Goal: Information Seeking & Learning: Compare options

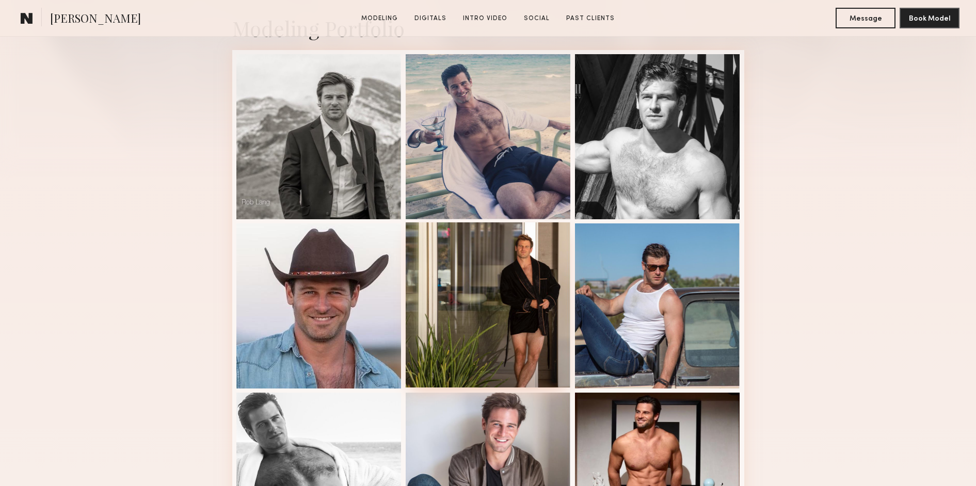
scroll to position [331, 0]
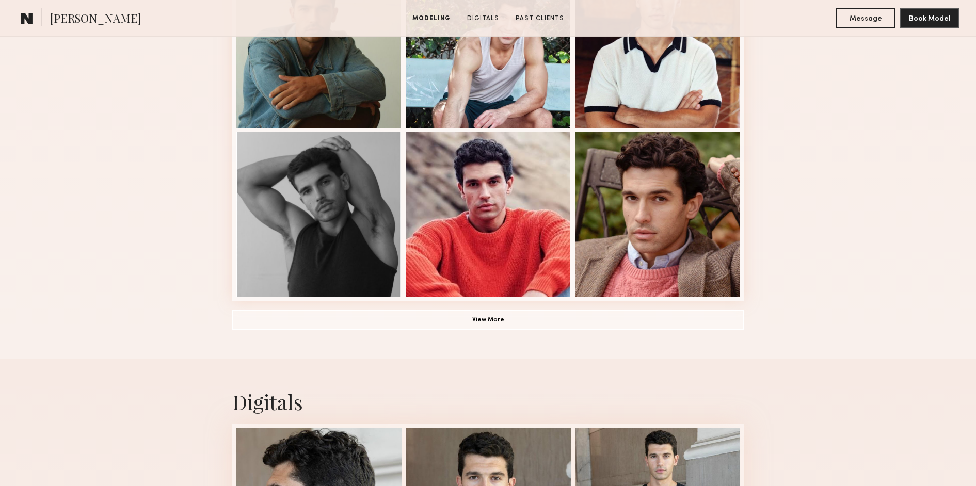
scroll to position [701, 0]
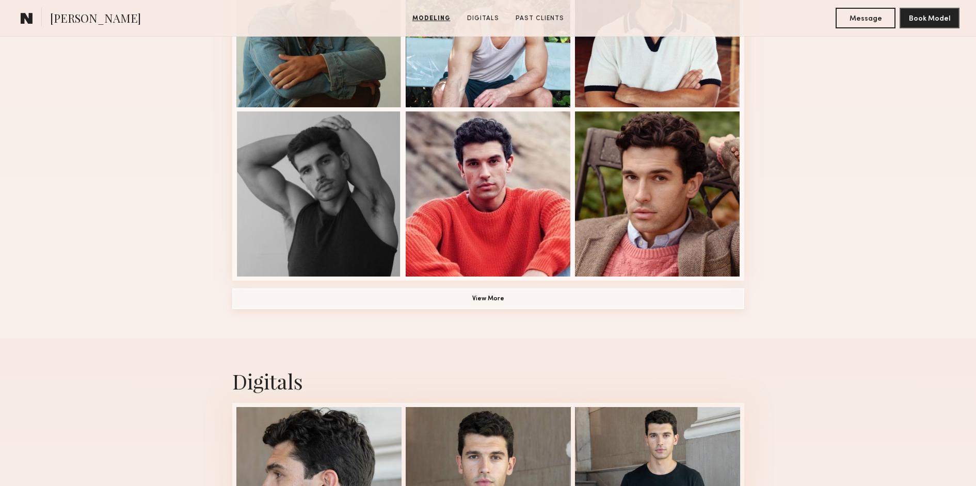
click at [510, 302] on button "View More" at bounding box center [488, 298] width 512 height 21
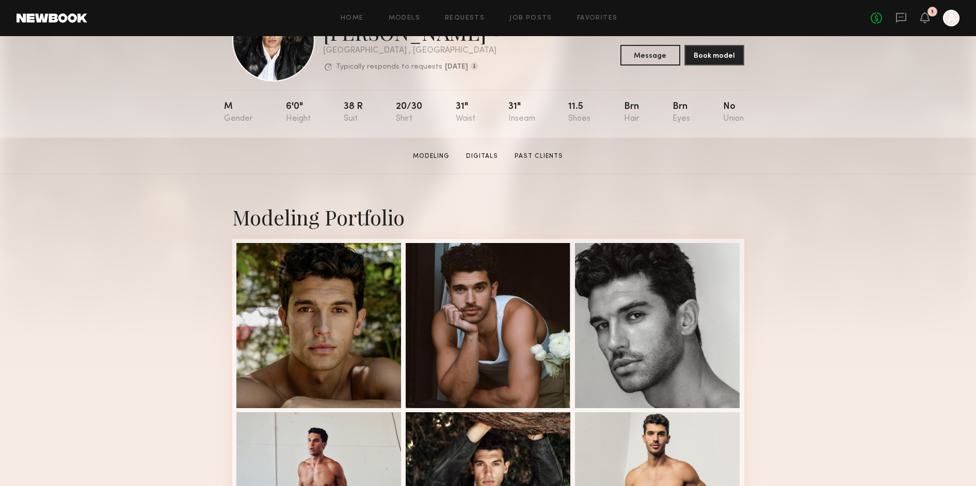
scroll to position [347, 0]
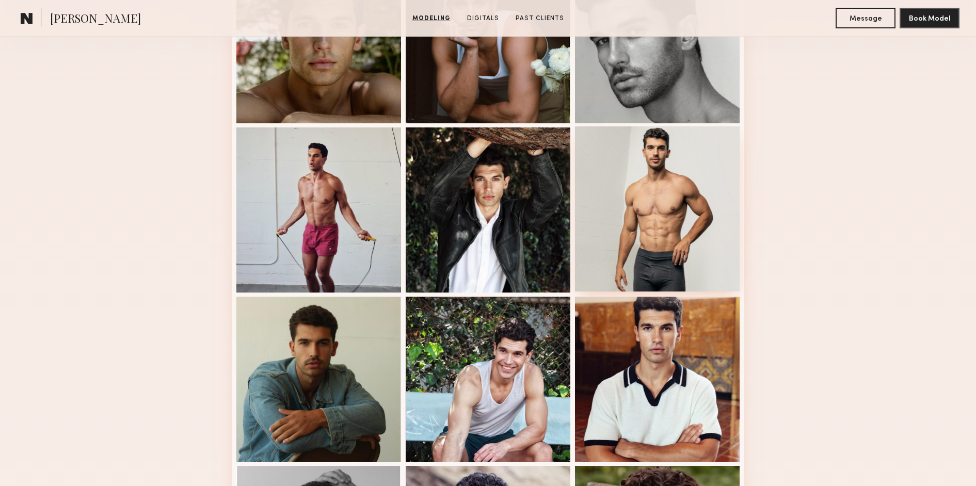
click at [665, 269] on div at bounding box center [657, 208] width 165 height 165
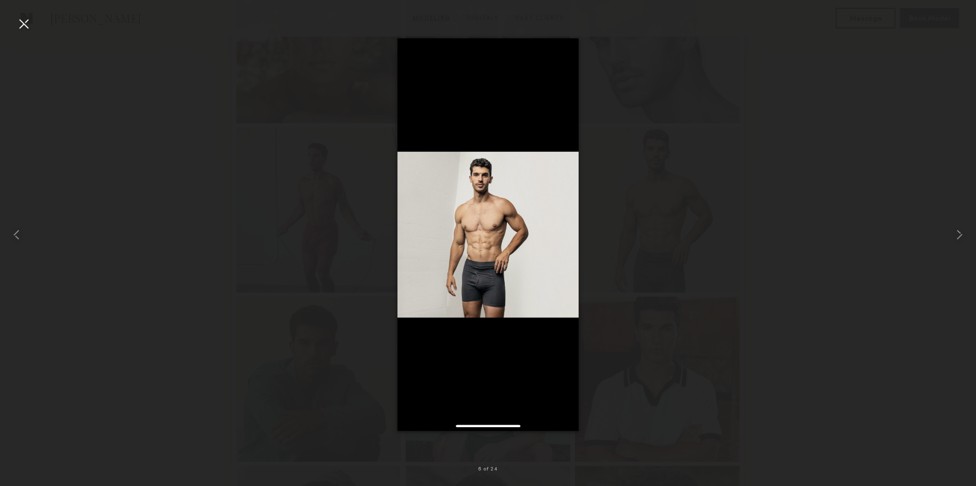
click at [524, 270] on img at bounding box center [488, 234] width 182 height 393
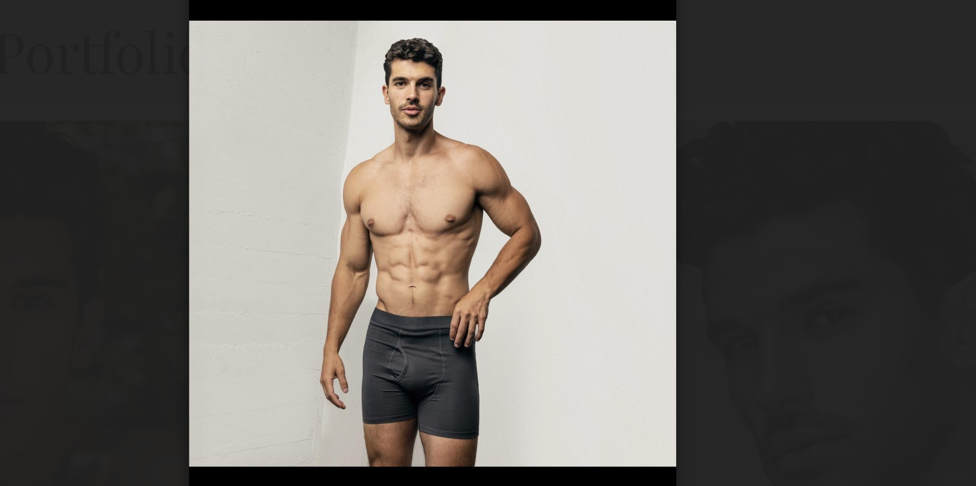
scroll to position [91, 0]
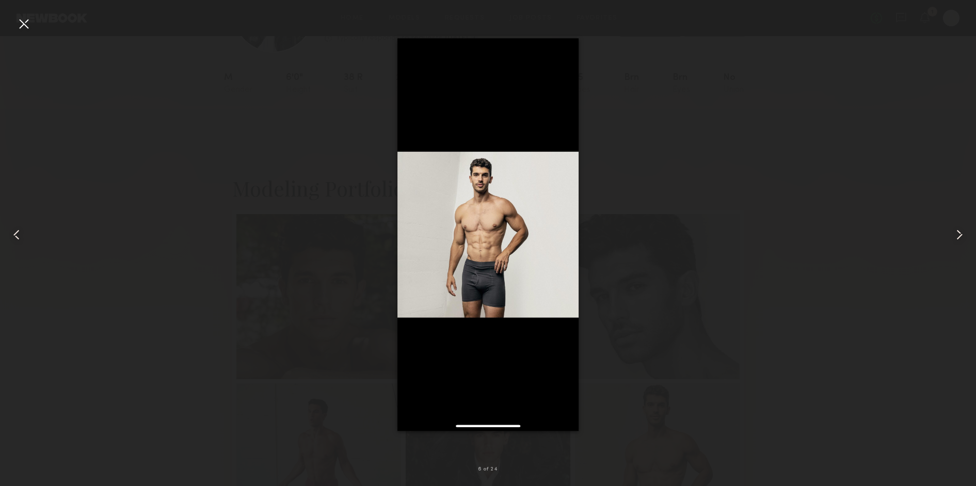
click at [807, 250] on div at bounding box center [488, 235] width 976 height 437
click at [243, 73] on div at bounding box center [488, 235] width 976 height 437
click at [19, 26] on div at bounding box center [23, 23] width 17 height 17
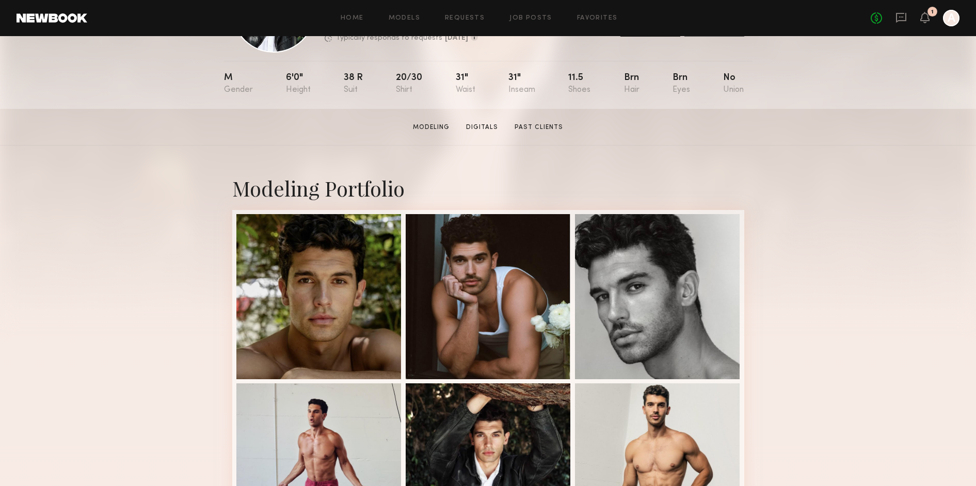
click at [877, 66] on div "EXPERIENCED Online 2hr ago Chris O. Favorite Los Angeles , CA Typically respond…" at bounding box center [488, 27] width 976 height 164
click at [788, 138] on section "Chris O. Modeling Digitals Past Clients Message Book Model" at bounding box center [488, 127] width 976 height 37
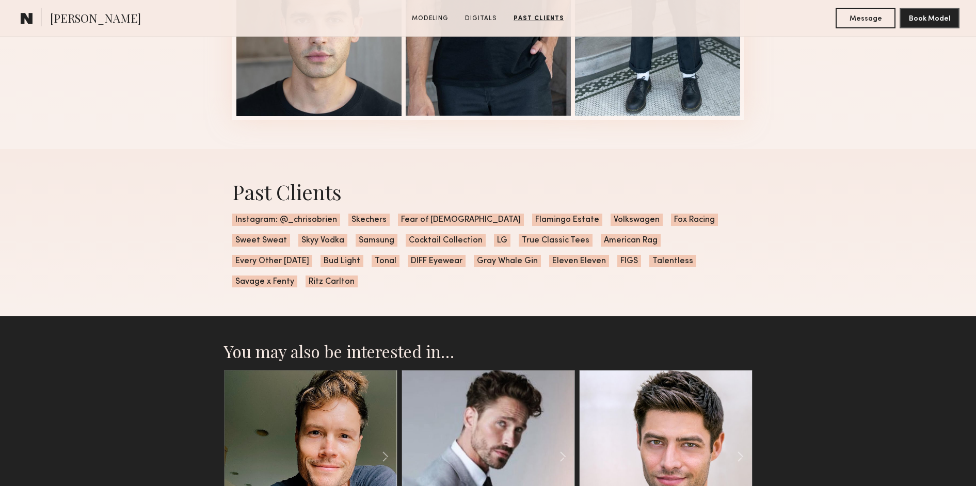
scroll to position [1949, 0]
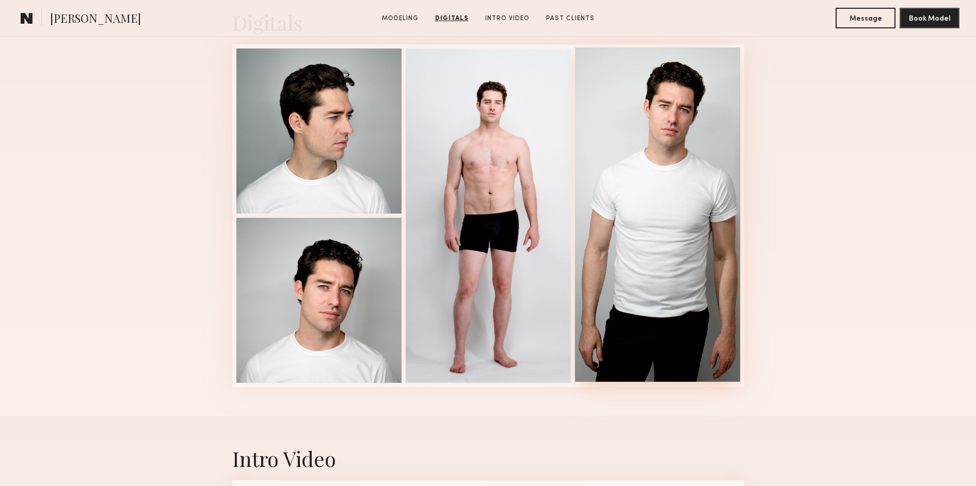
scroll to position [1061, 0]
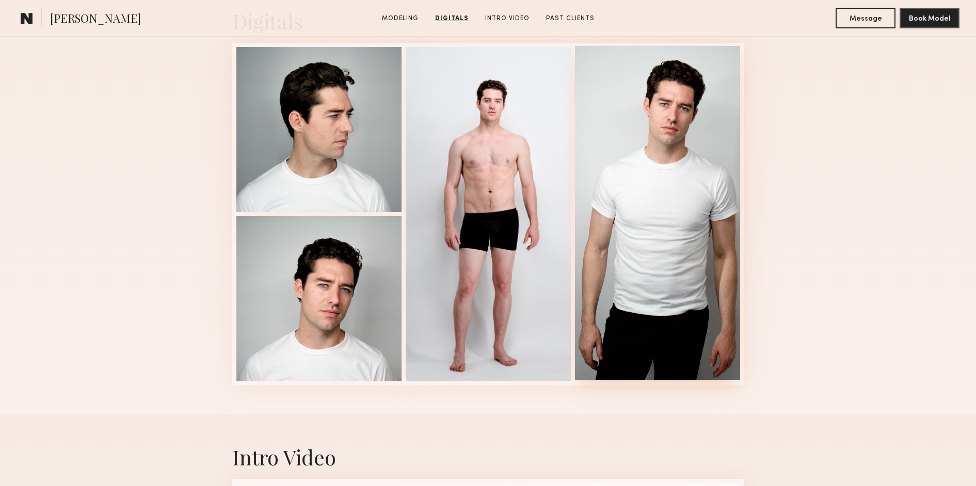
click at [675, 140] on div at bounding box center [657, 213] width 165 height 334
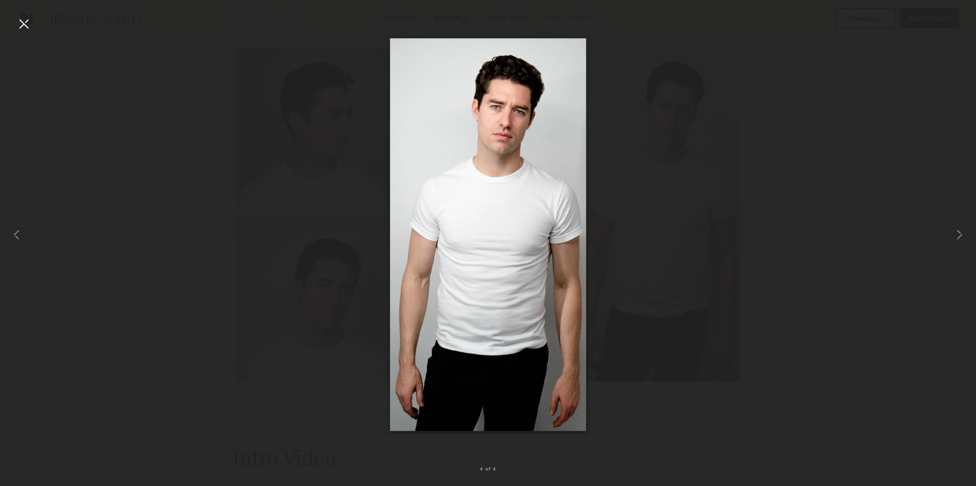
click at [518, 123] on img at bounding box center [488, 234] width 197 height 393
click at [22, 25] on div at bounding box center [23, 23] width 17 height 17
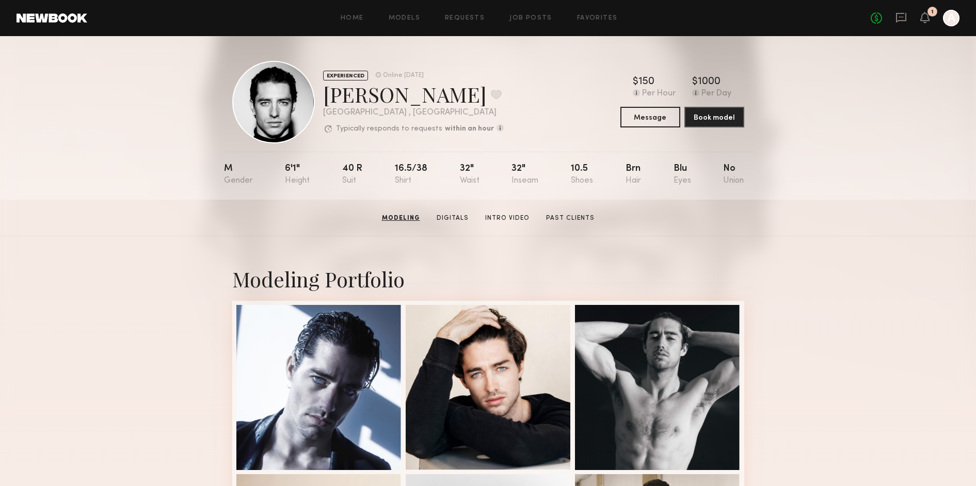
scroll to position [0, 0]
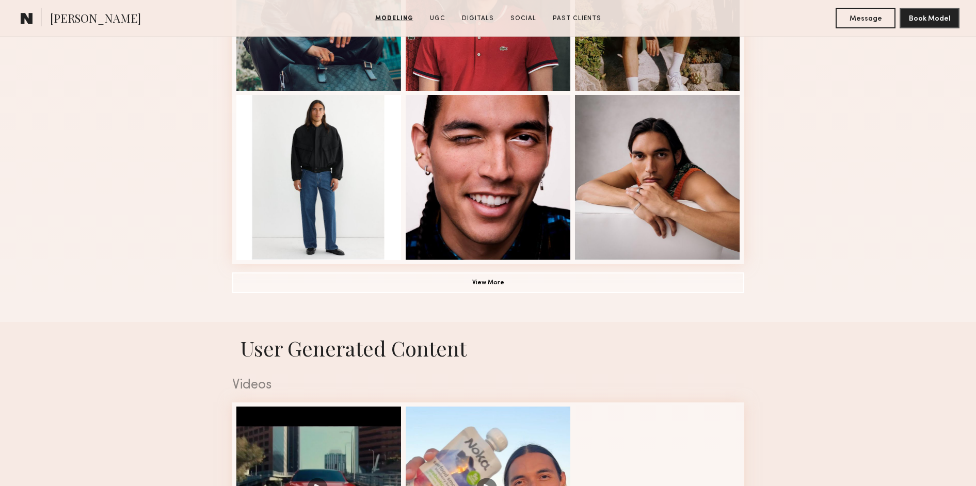
scroll to position [732, 0]
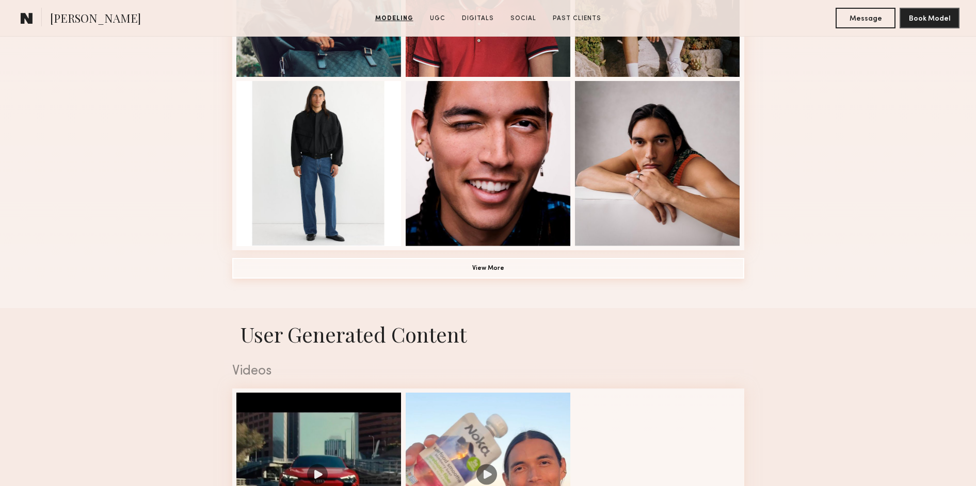
click at [479, 270] on button "View More" at bounding box center [488, 268] width 512 height 21
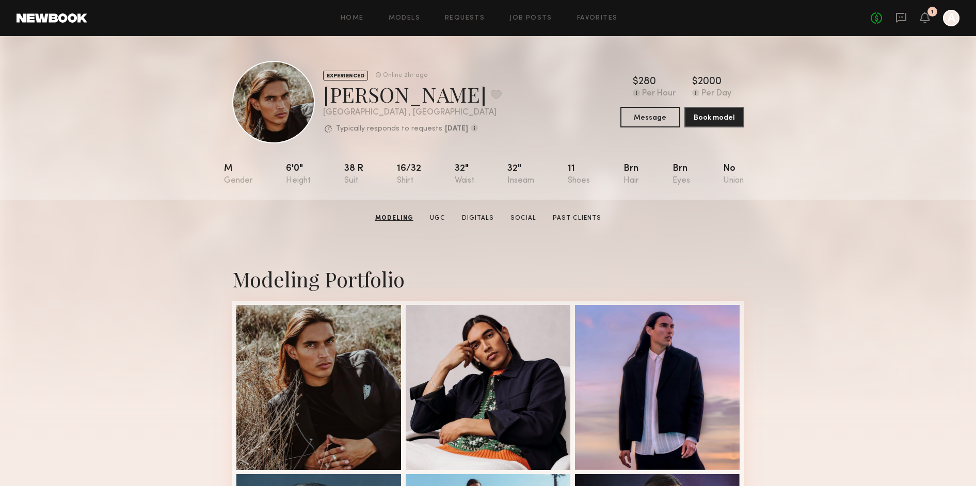
scroll to position [0, 0]
drag, startPoint x: 637, startPoint y: 80, endPoint x: 661, endPoint y: 81, distance: 24.3
click at [661, 81] on div "$ Typical rate set by model. Can vary by project & usage. 280" at bounding box center [654, 82] width 43 height 10
click at [666, 85] on div "$ Typical rate set by model. Can vary by project & usage. 280" at bounding box center [654, 82] width 43 height 10
click at [812, 161] on div "EXPERIENCED Online 2hr ago Fabian A. Favorite Los Angeles , CA Typically respon…" at bounding box center [488, 118] width 976 height 164
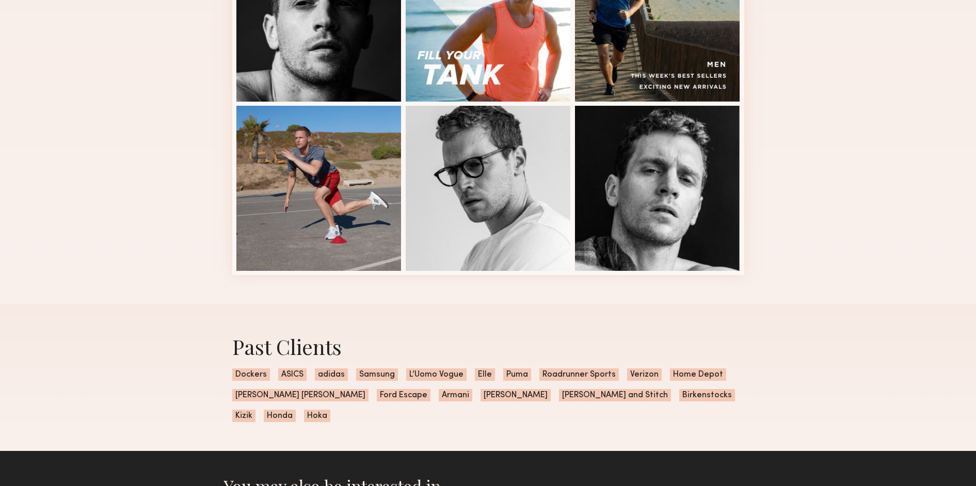
scroll to position [688, 0]
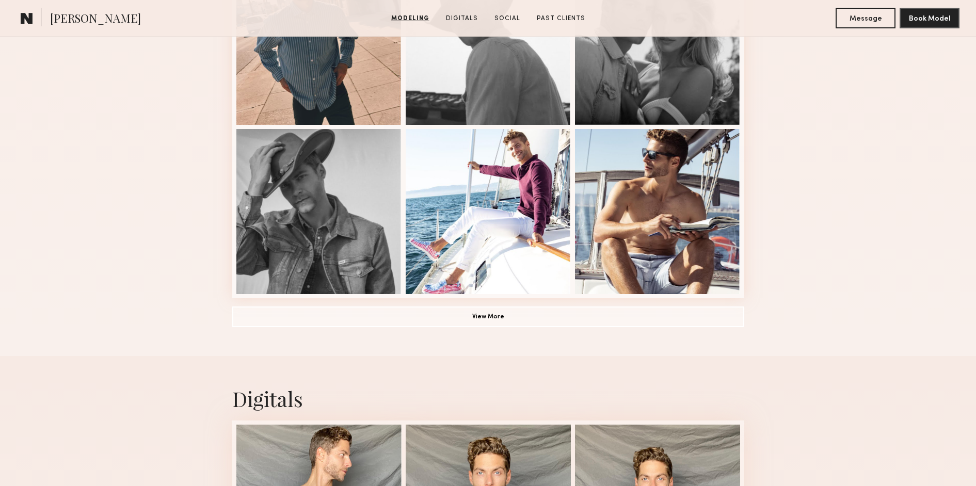
scroll to position [1074, 0]
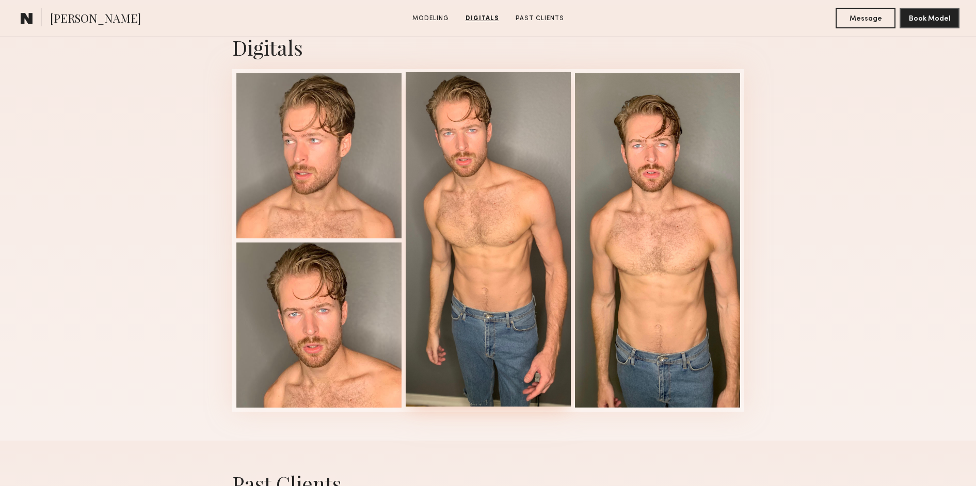
scroll to position [1035, 0]
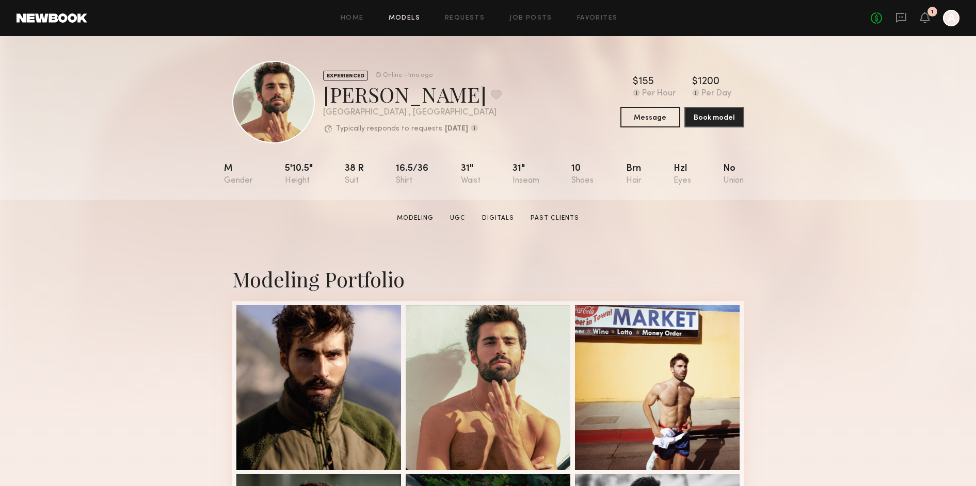
click at [411, 17] on link "Models" at bounding box center [404, 18] width 31 height 7
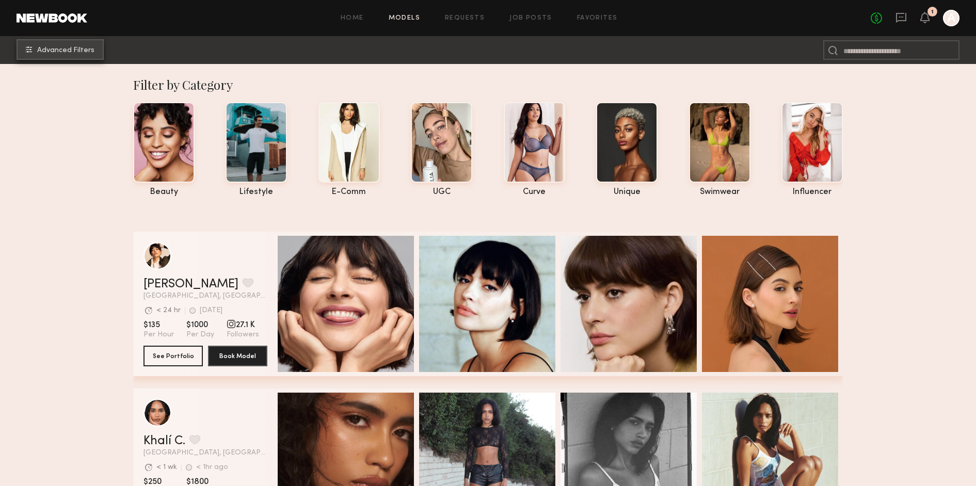
click at [46, 50] on span "Advanced Filters" at bounding box center [65, 50] width 57 height 7
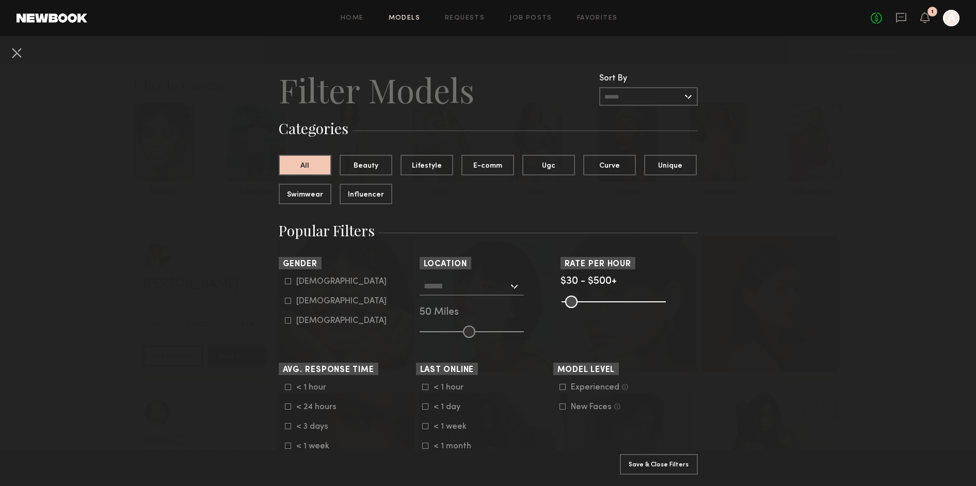
click at [519, 290] on div at bounding box center [471, 286] width 104 height 19
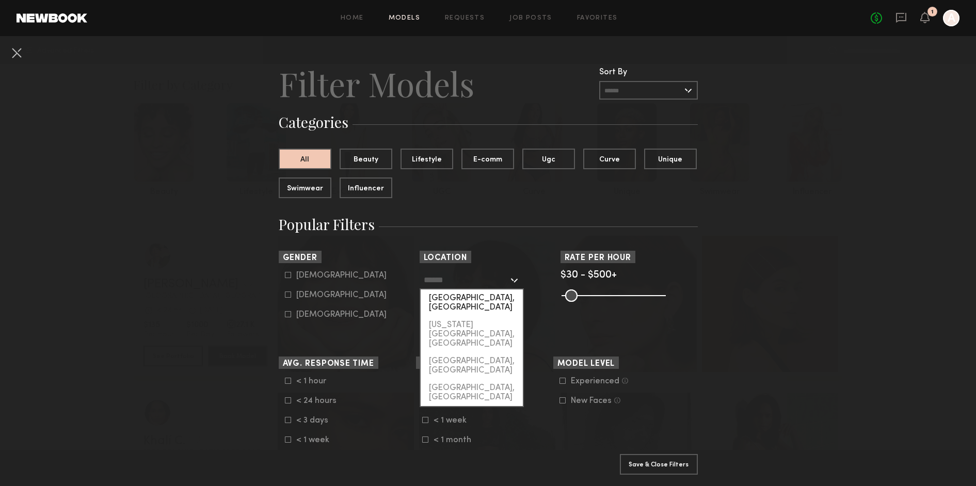
scroll to position [3, 0]
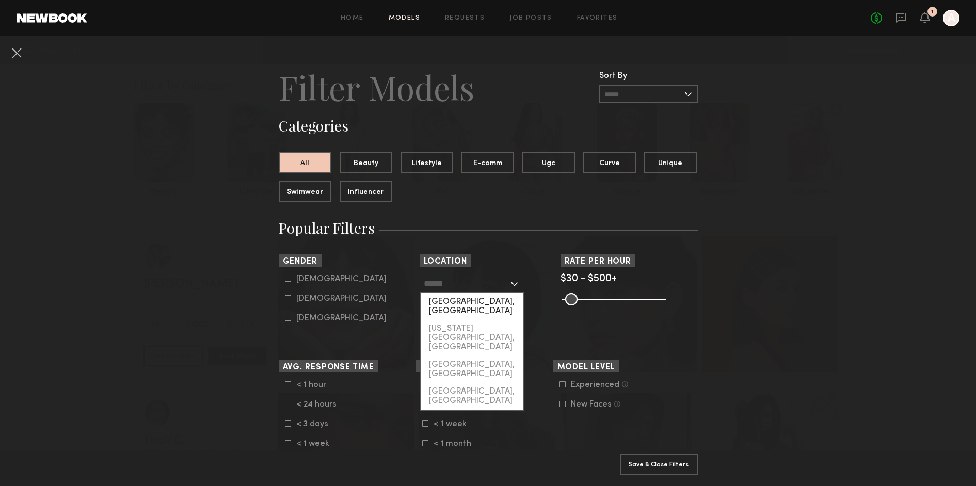
click at [461, 304] on div "Los Angeles, CA" at bounding box center [472, 306] width 102 height 27
type input "**********"
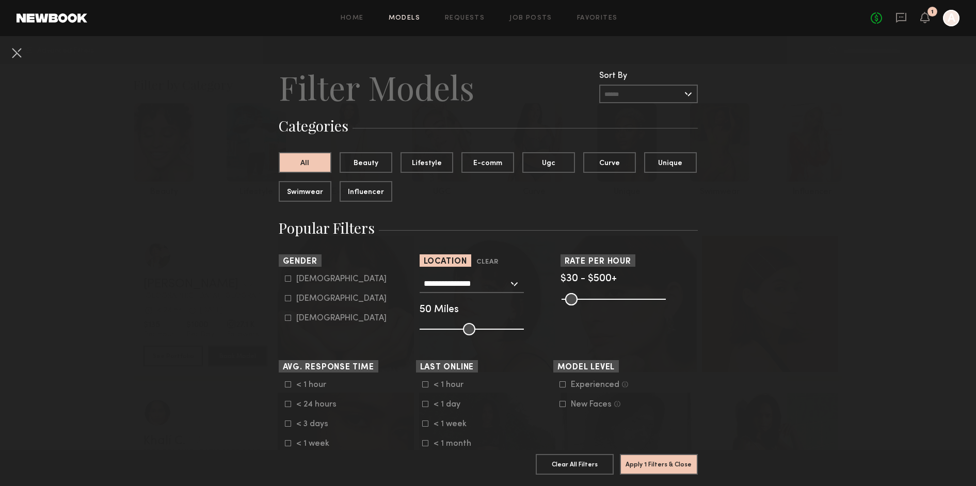
click at [290, 281] on icon at bounding box center [288, 279] width 6 height 6
type input "*"
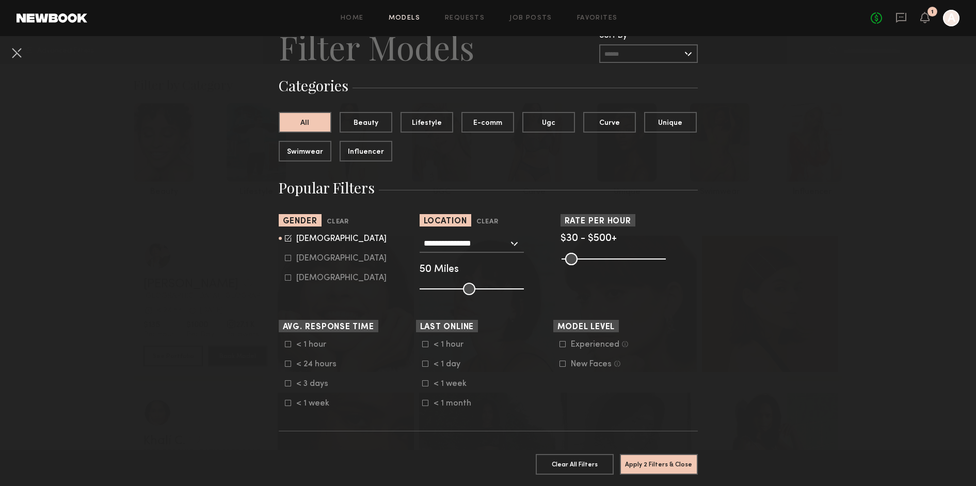
scroll to position [43, 0]
type input "**"
drag, startPoint x: 465, startPoint y: 284, endPoint x: 469, endPoint y: 290, distance: 7.2
click at [469, 290] on input "range" at bounding box center [471, 288] width 104 height 12
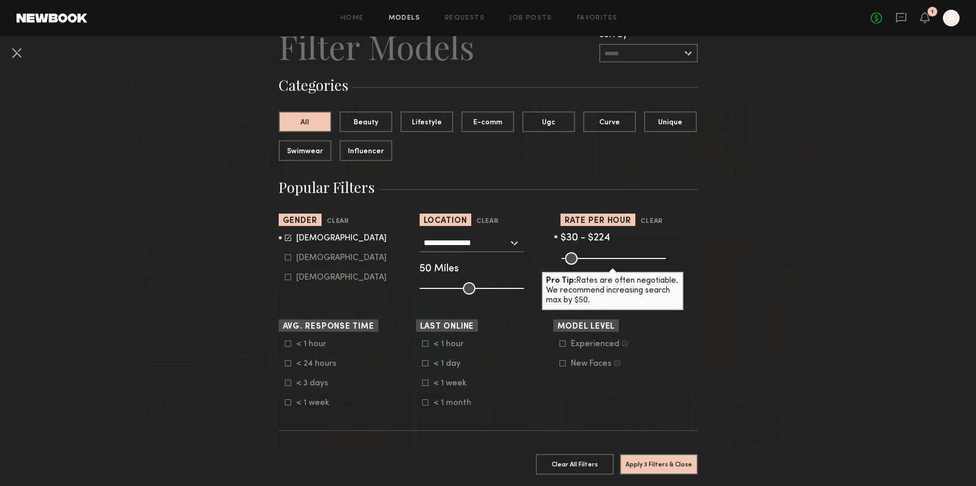
type input "***"
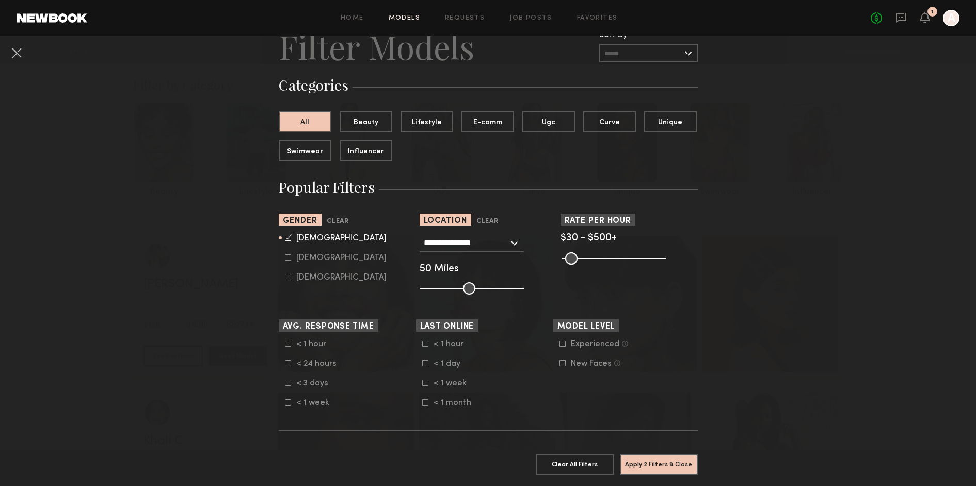
drag, startPoint x: 660, startPoint y: 259, endPoint x: 708, endPoint y: 257, distance: 48.0
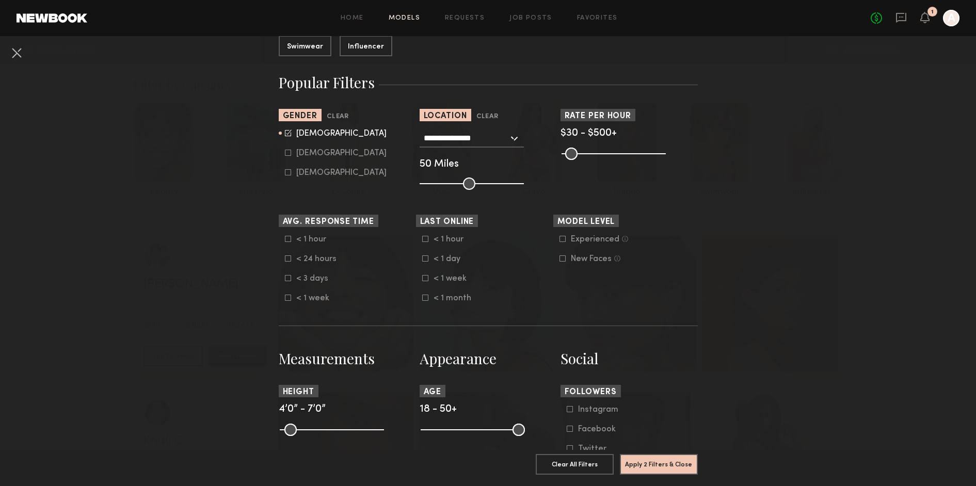
scroll to position [163, 0]
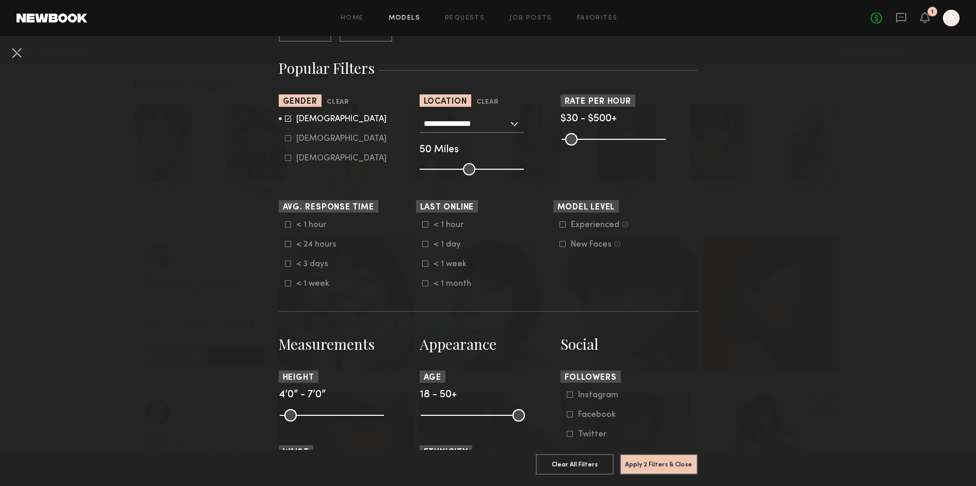
click at [560, 224] on icon at bounding box center [562, 224] width 6 height 6
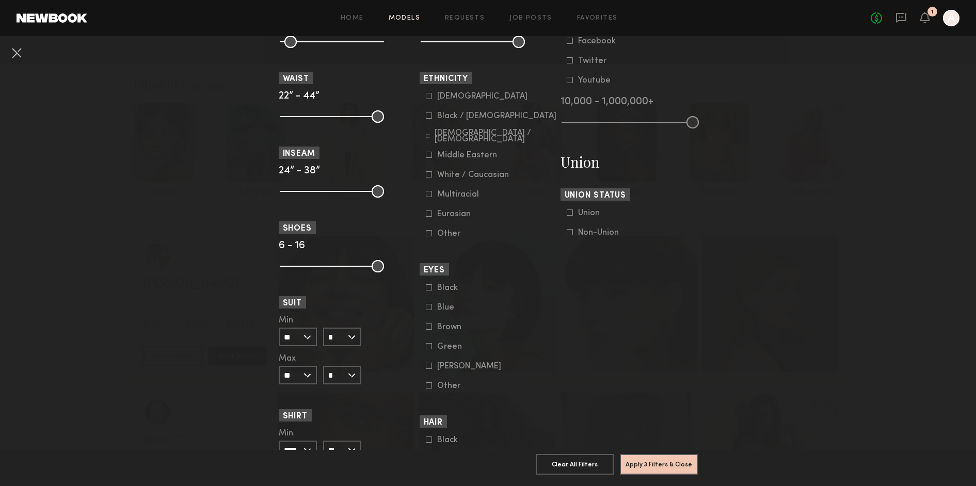
scroll to position [542, 0]
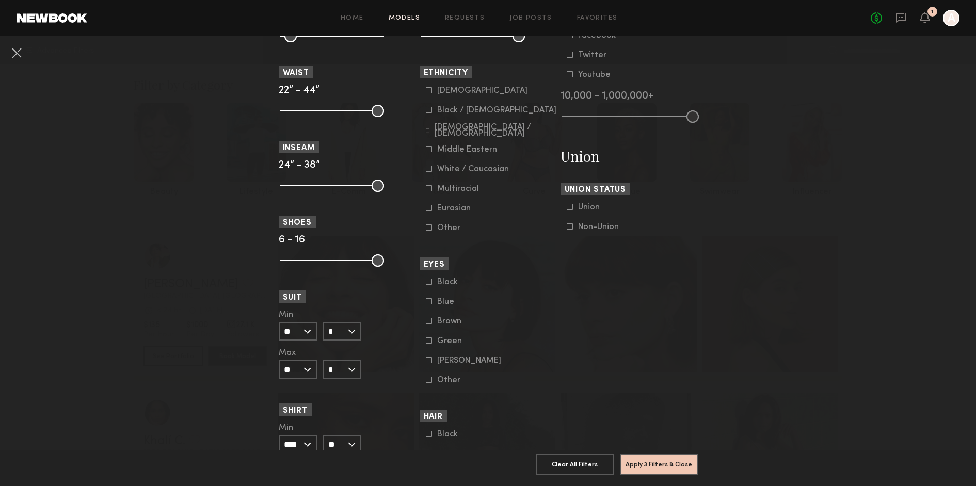
click at [346, 332] on input "*" at bounding box center [342, 331] width 38 height 19
click at [341, 343] on div "R" at bounding box center [342, 350] width 36 height 18
type input "*"
click at [341, 367] on input "*" at bounding box center [342, 369] width 38 height 19
click at [342, 380] on div "R" at bounding box center [342, 388] width 36 height 18
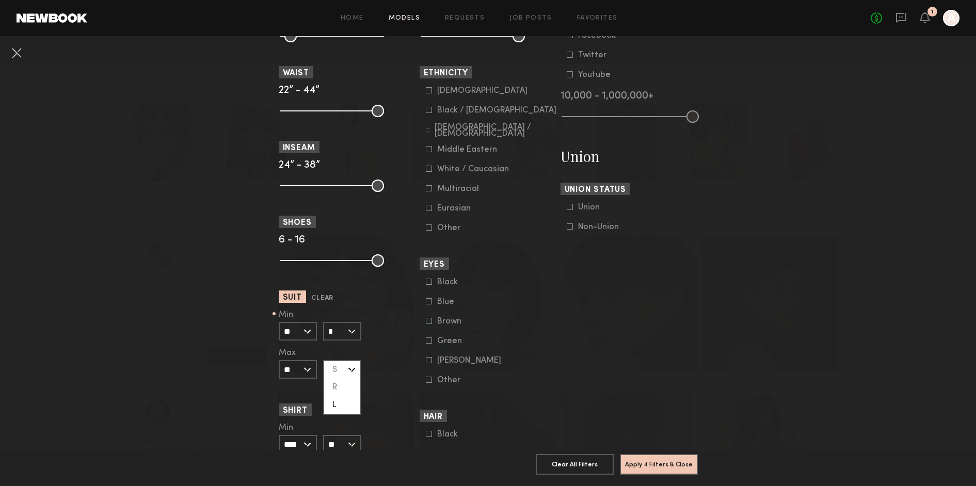
type input "*"
click at [310, 339] on input "**" at bounding box center [298, 331] width 38 height 19
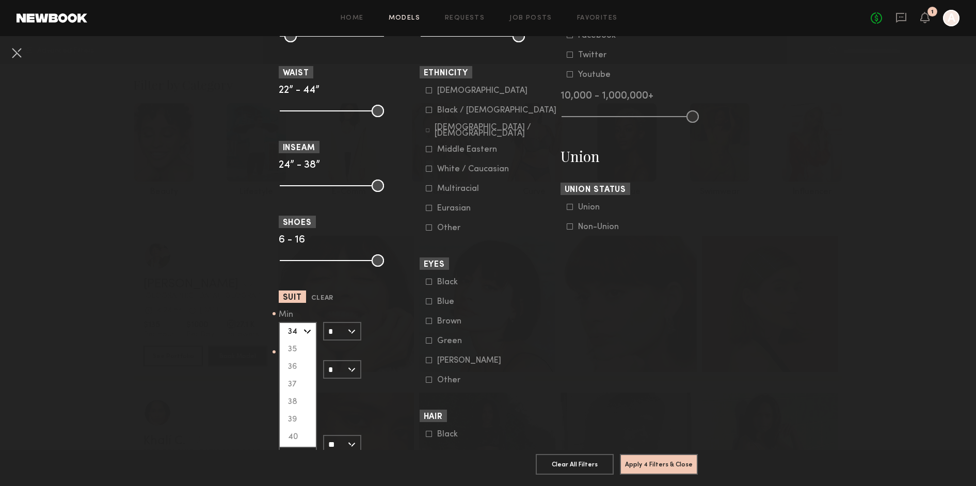
scroll to position [539, 0]
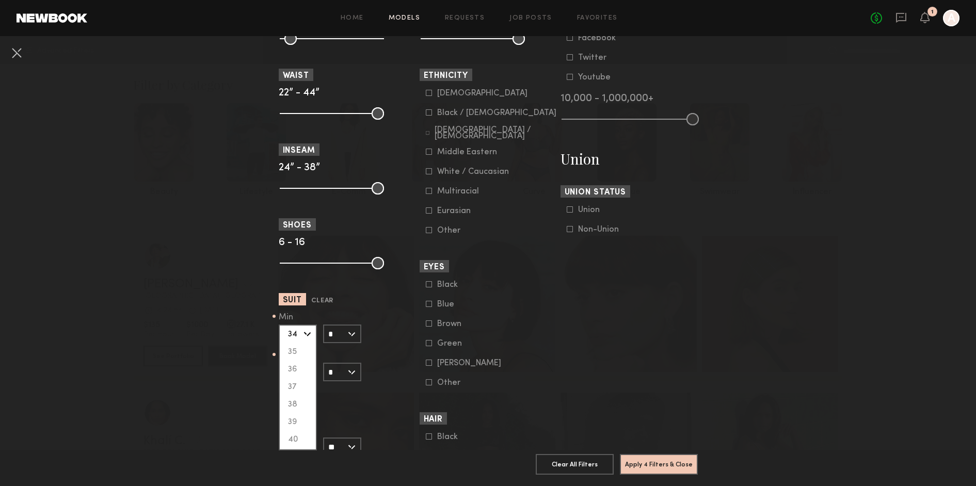
drag, startPoint x: 298, startPoint y: 437, endPoint x: 303, endPoint y: 430, distance: 8.1
click at [301, 434] on div "40" at bounding box center [298, 440] width 36 height 18
type input "**"
click at [311, 377] on input "**" at bounding box center [298, 372] width 38 height 19
drag, startPoint x: 303, startPoint y: 475, endPoint x: 309, endPoint y: 420, distance: 54.9
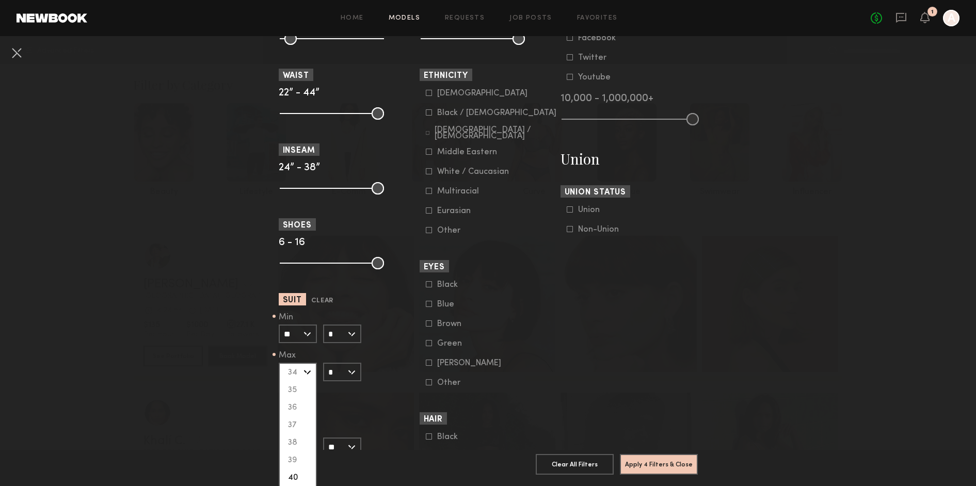
click at [305, 473] on div "40" at bounding box center [298, 478] width 36 height 18
type input "**"
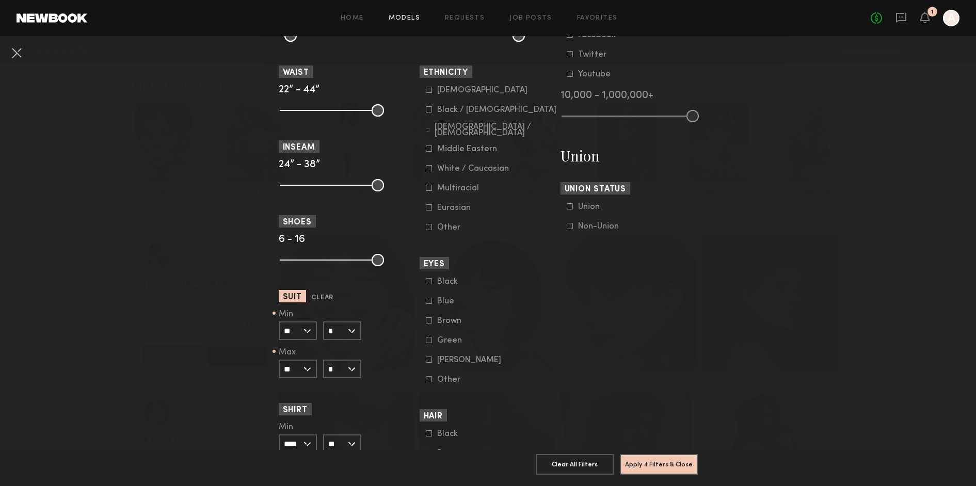
click at [327, 116] on common-range-minmax at bounding box center [331, 109] width 104 height 12
click at [333, 111] on common-range-minmax at bounding box center [331, 109] width 104 height 12
drag, startPoint x: 333, startPoint y: 111, endPoint x: 344, endPoint y: 110, distance: 10.4
click at [333, 111] on common-range-minmax at bounding box center [331, 109] width 104 height 12
drag, startPoint x: 379, startPoint y: 112, endPoint x: 330, endPoint y: 116, distance: 49.7
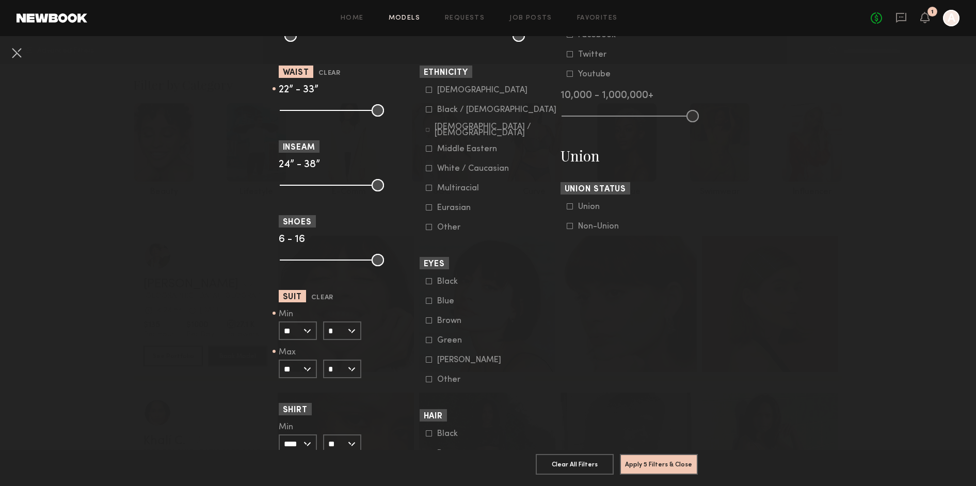
type input "**"
click at [330, 116] on input "range" at bounding box center [332, 110] width 104 height 12
drag, startPoint x: 286, startPoint y: 115, endPoint x: 324, endPoint y: 108, distance: 37.8
type input "**"
click at [324, 108] on input "range" at bounding box center [332, 110] width 104 height 12
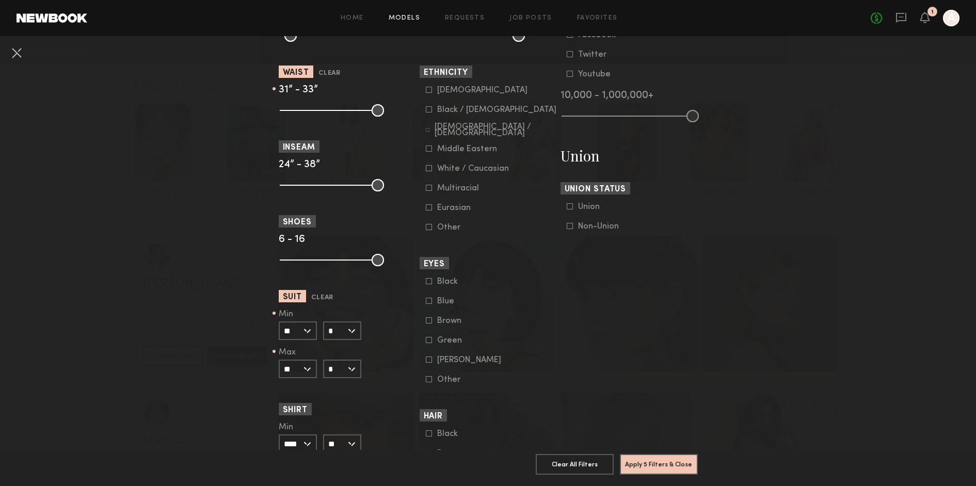
click at [693, 476] on common-button "Apply 5 Filters & Close" at bounding box center [659, 468] width 78 height 28
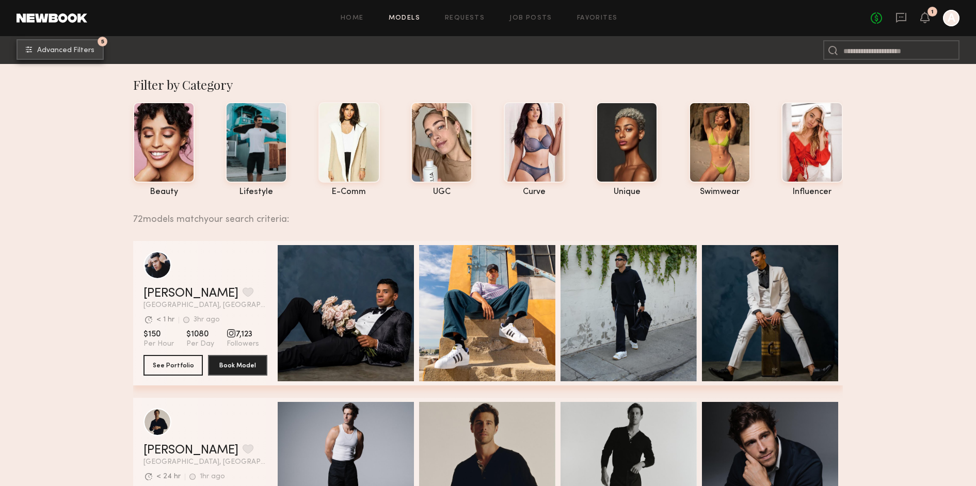
click at [95, 58] on button "5 Advanced Filters" at bounding box center [60, 49] width 87 height 21
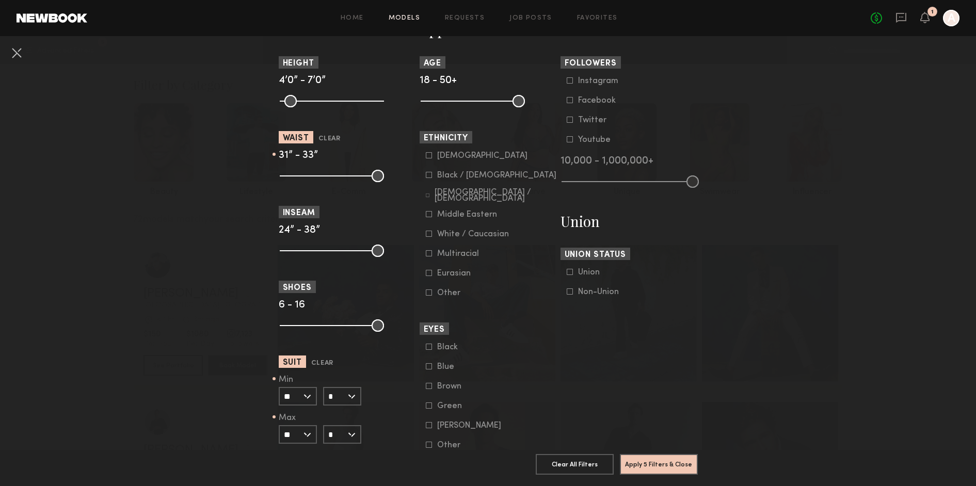
scroll to position [480, 0]
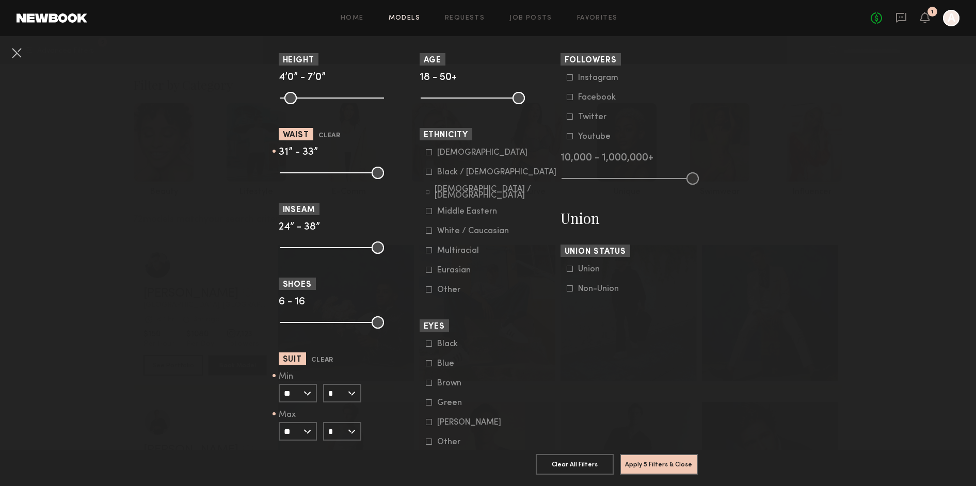
click at [428, 173] on icon at bounding box center [429, 172] width 6 height 6
click at [655, 464] on button "Apply 6 Filters & Close" at bounding box center [659, 464] width 78 height 21
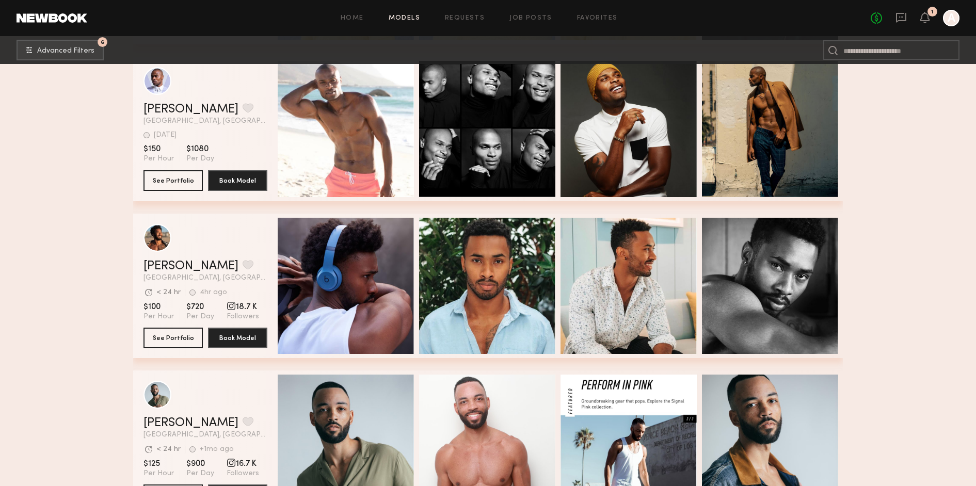
scroll to position [1442, 0]
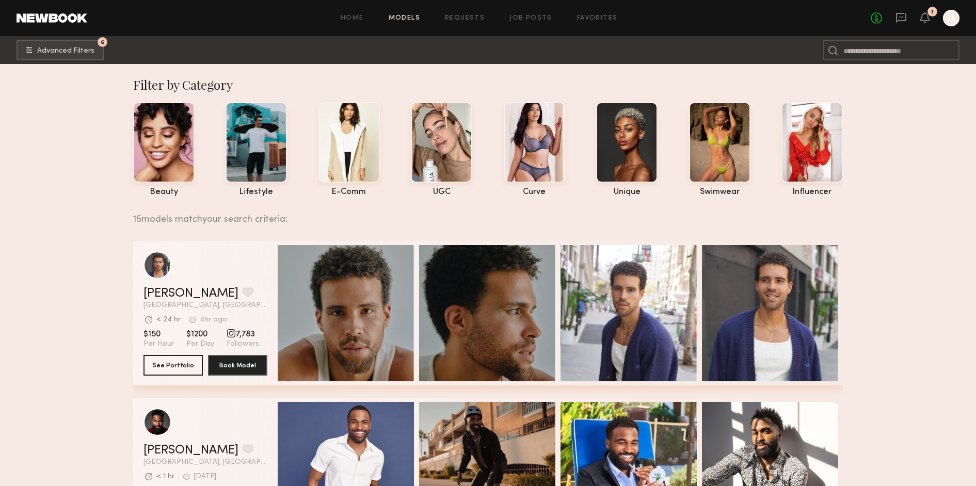
scroll to position [0, 0]
click at [67, 47] on span "Advanced Filters" at bounding box center [65, 50] width 57 height 7
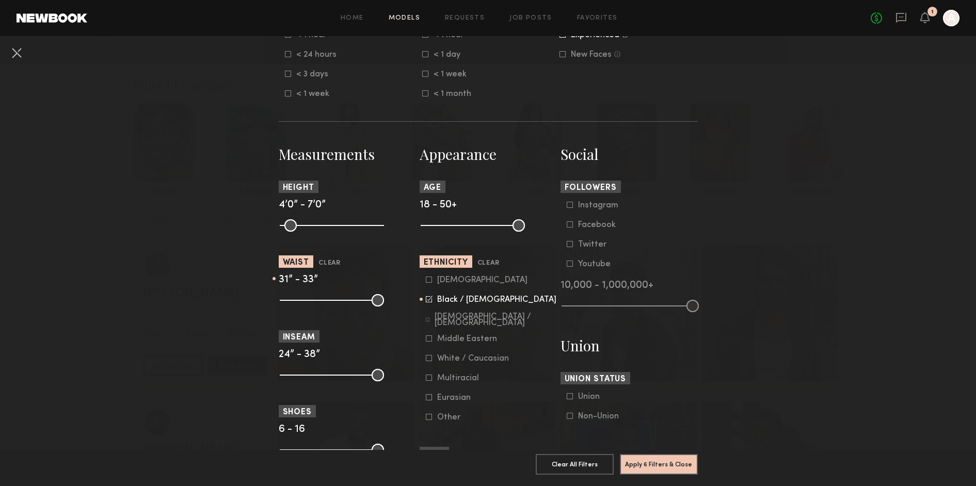
scroll to position [354, 0]
click at [429, 298] on icon at bounding box center [429, 296] width 5 height 5
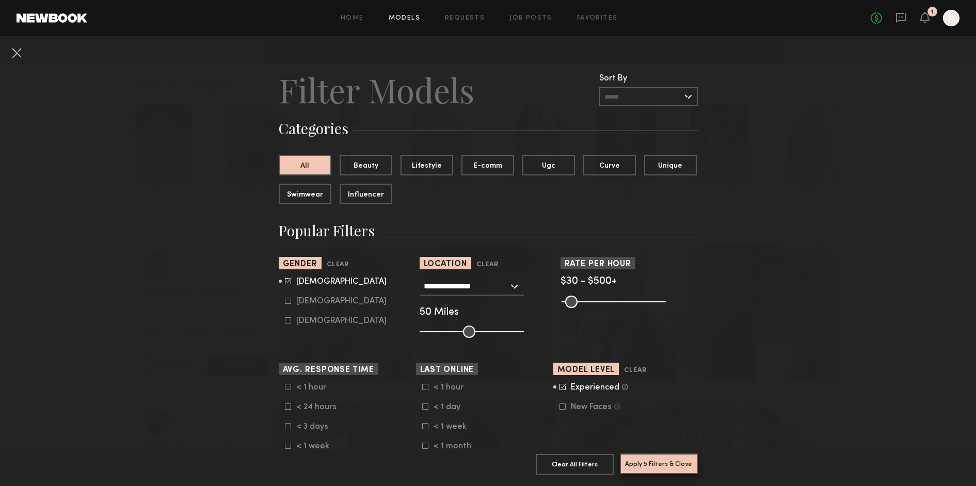
scroll to position [0, 0]
click at [667, 469] on button "Apply 5 Filters & Close" at bounding box center [659, 464] width 78 height 21
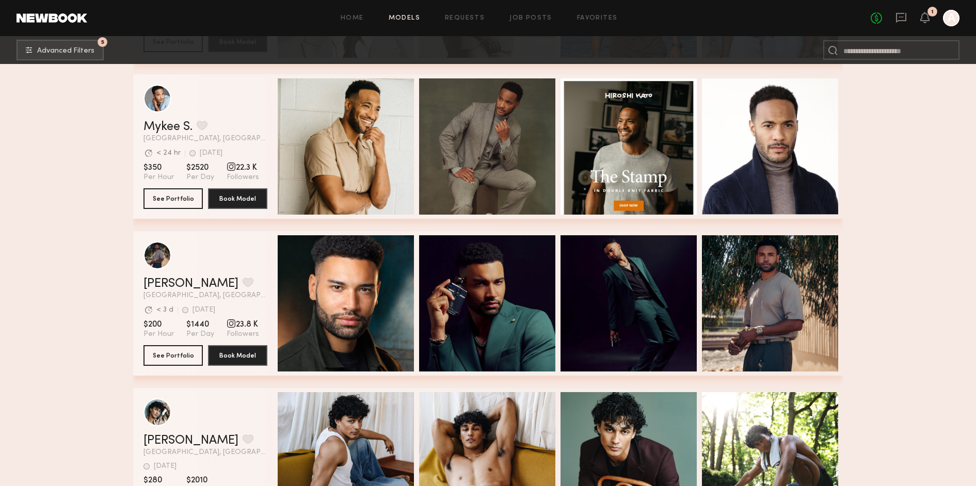
scroll to position [5506, 0]
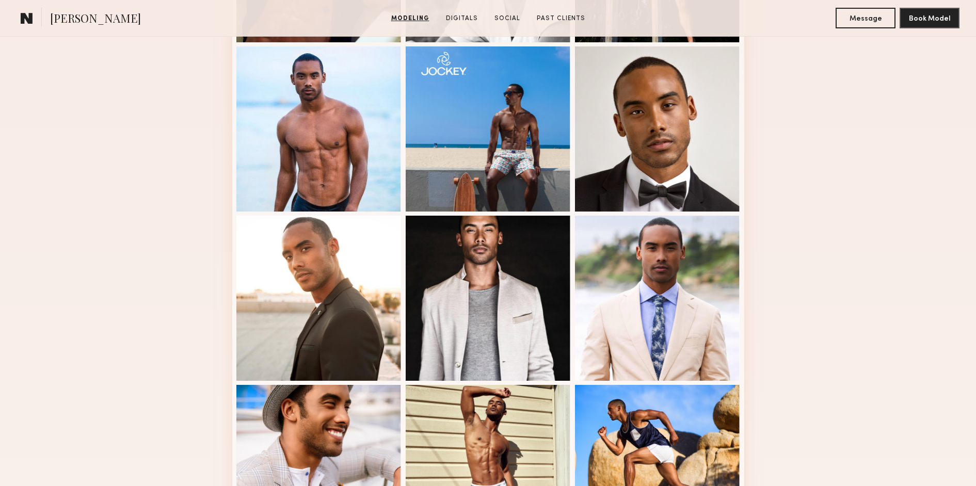
scroll to position [1031, 0]
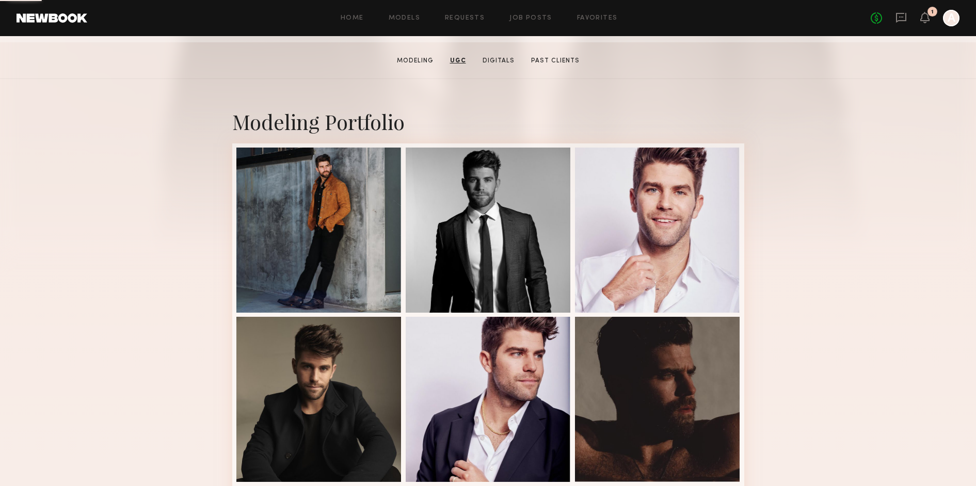
scroll to position [182, 0]
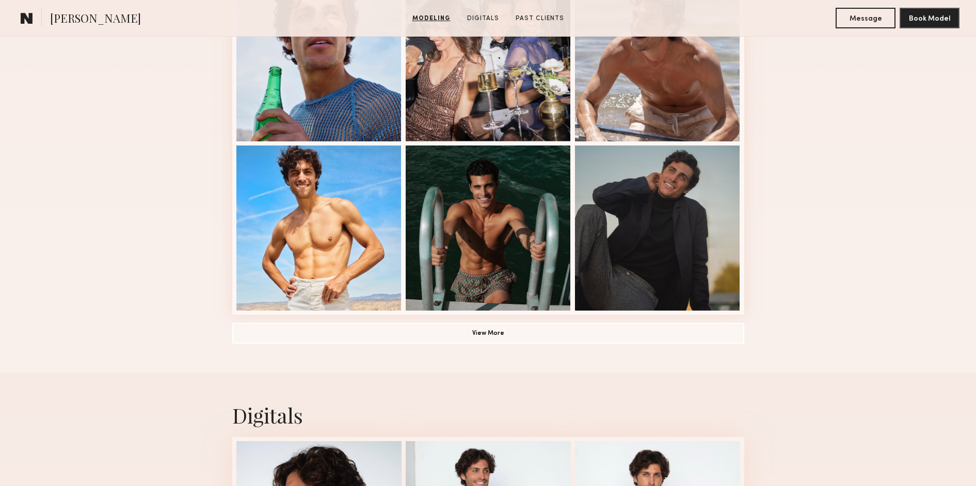
scroll to position [671, 0]
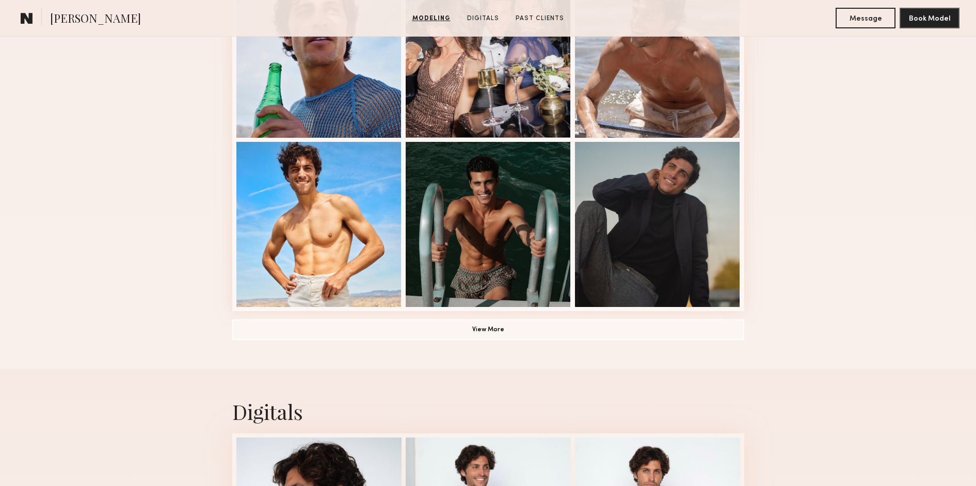
click at [503, 335] on button "View More" at bounding box center [488, 329] width 512 height 21
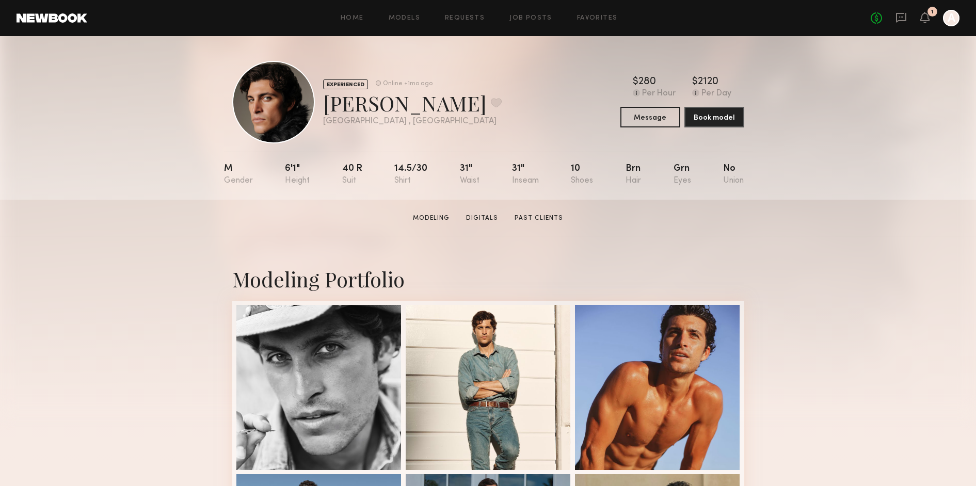
scroll to position [0, 0]
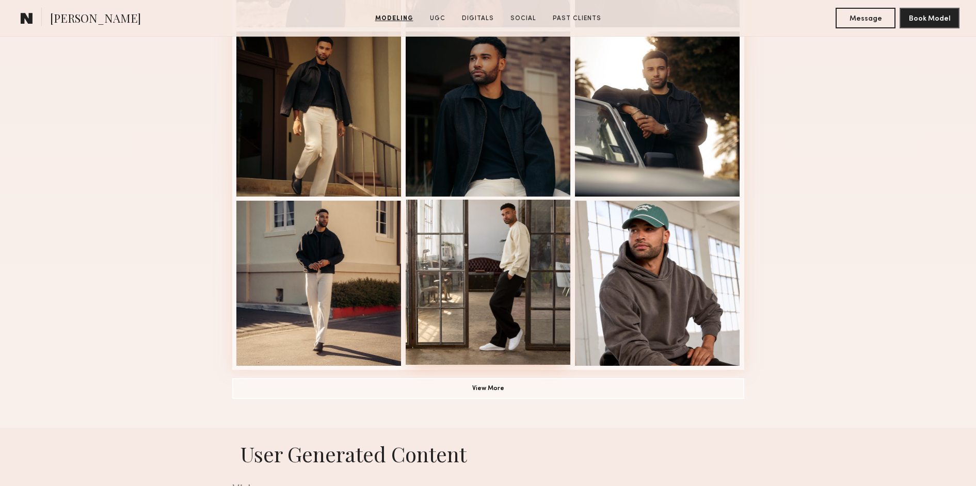
scroll to position [613, 0]
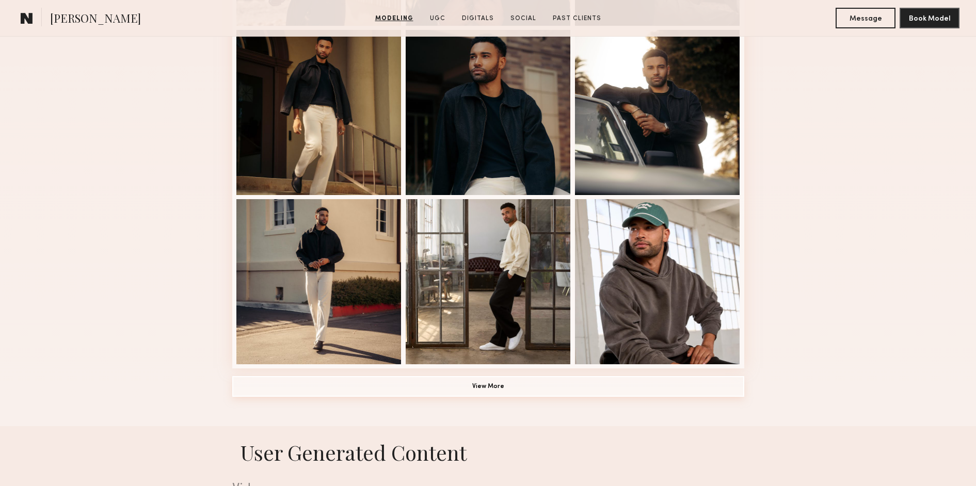
click at [507, 396] on button "View More" at bounding box center [488, 386] width 512 height 21
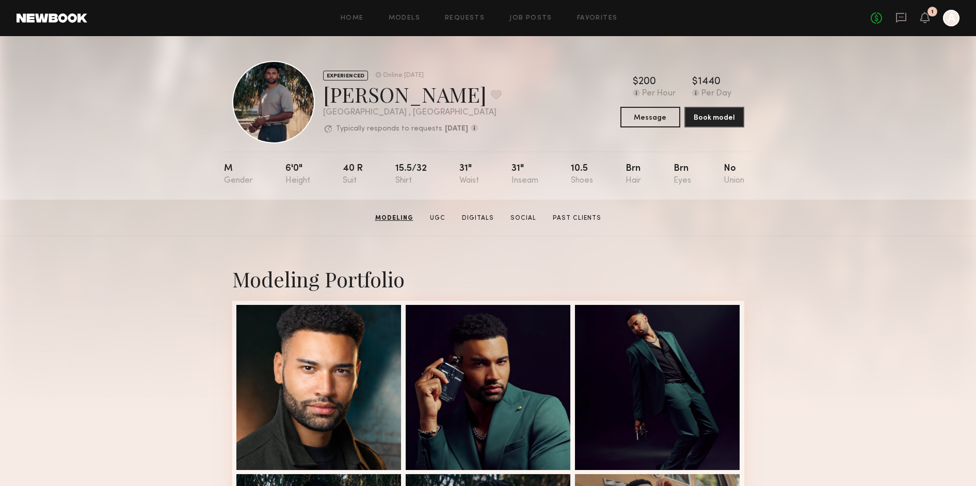
scroll to position [0, 0]
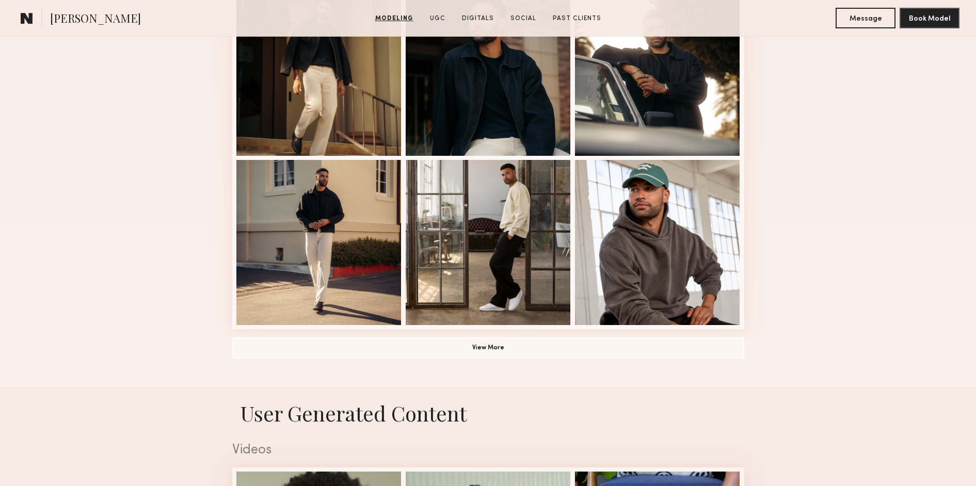
scroll to position [653, 0]
click at [504, 352] on button "View More" at bounding box center [488, 346] width 512 height 21
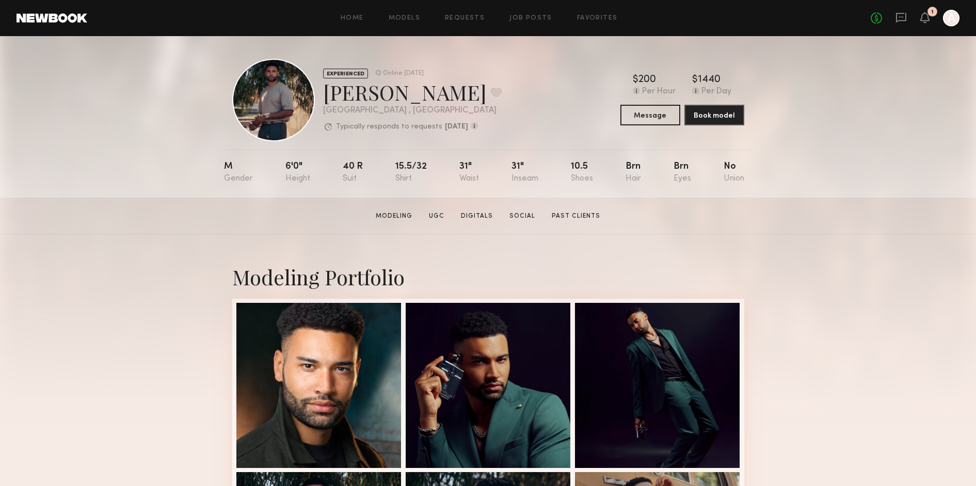
scroll to position [2, 0]
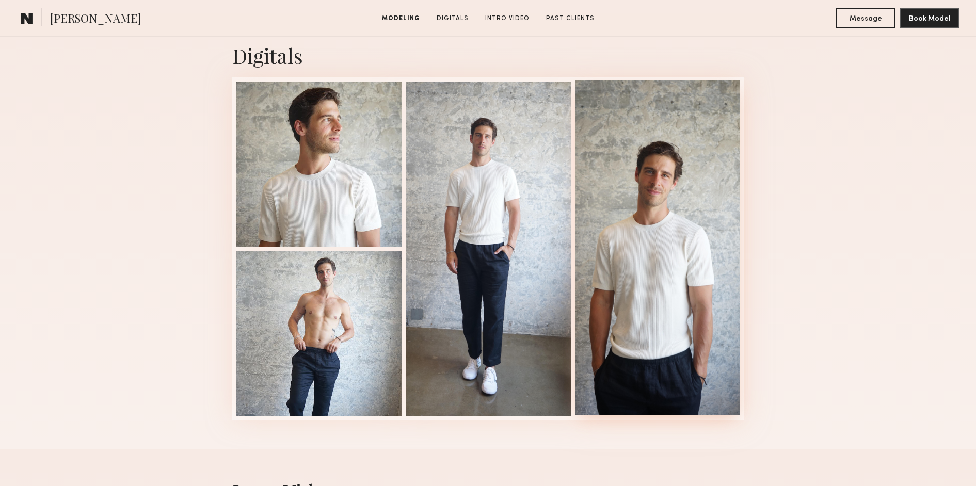
scroll to position [1027, 0]
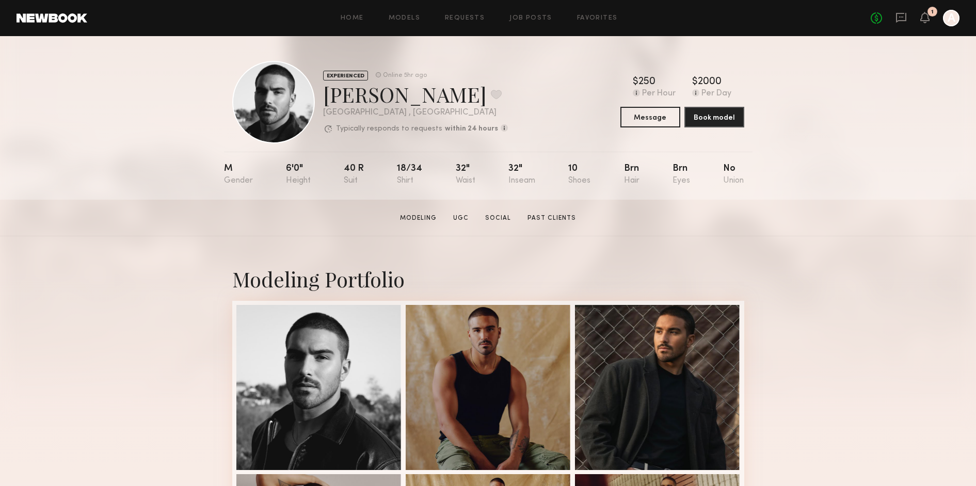
click at [508, 74] on div "EXPERIENCED Online 5hr ago Lucas P. Favorite Los Angeles , CA Typically respond…" at bounding box center [488, 102] width 512 height 83
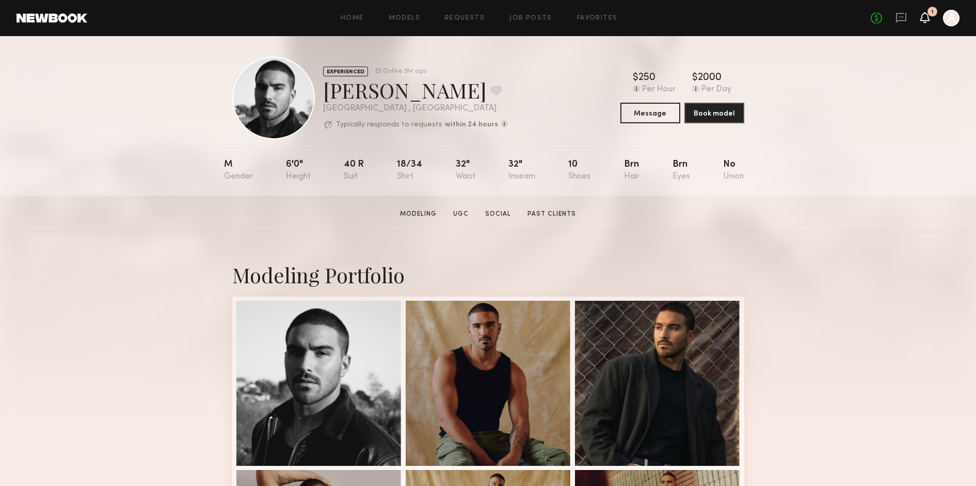
click at [928, 18] on icon at bounding box center [924, 16] width 8 height 7
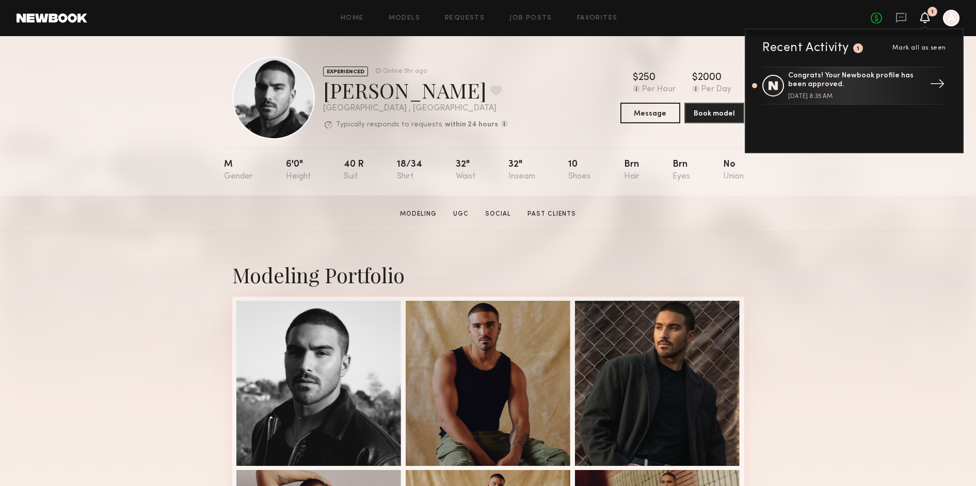
click at [902, 90] on div "Congrats! Your Newbook profile has been approved. August 20, 2025 @ 8:35 AM" at bounding box center [855, 86] width 134 height 28
